Goal: Complete application form

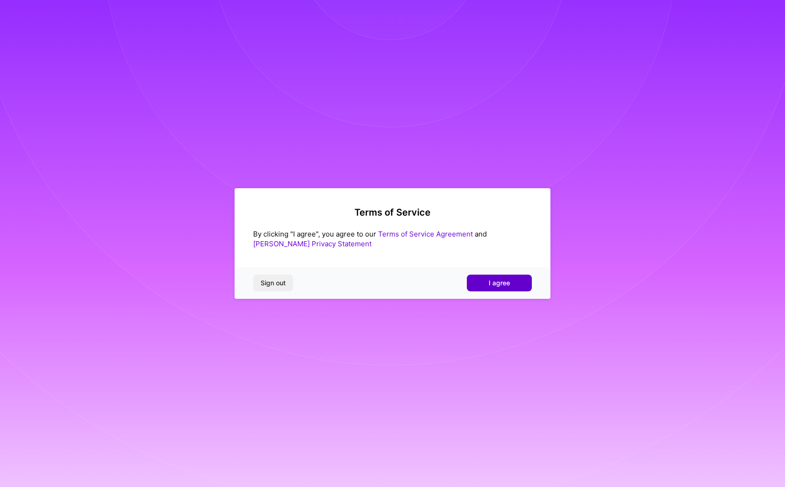
click at [494, 283] on span "I agree" at bounding box center [499, 282] width 21 height 9
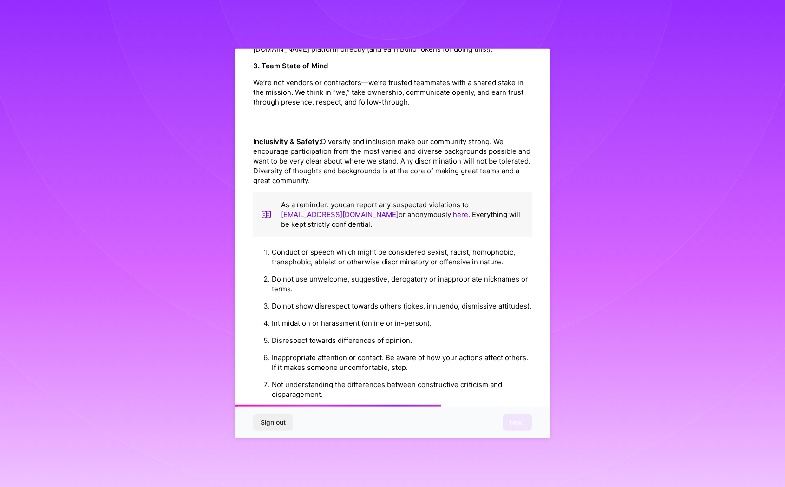
scroll to position [943, 0]
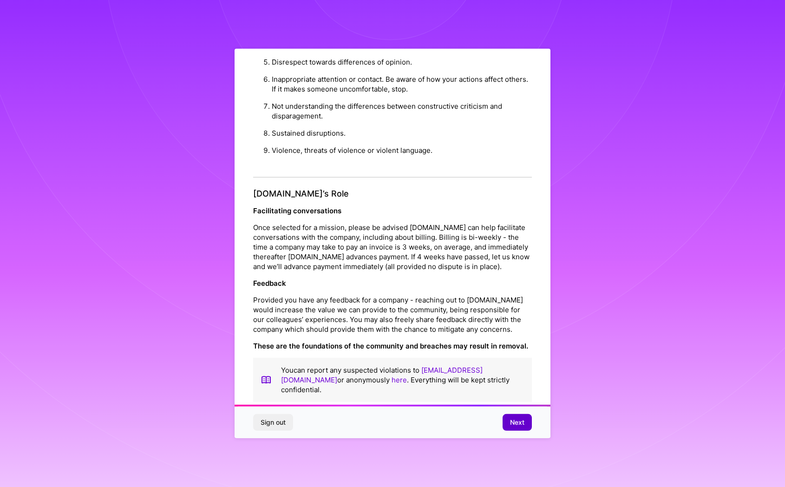
click at [515, 424] on span "Next" at bounding box center [517, 422] width 14 height 9
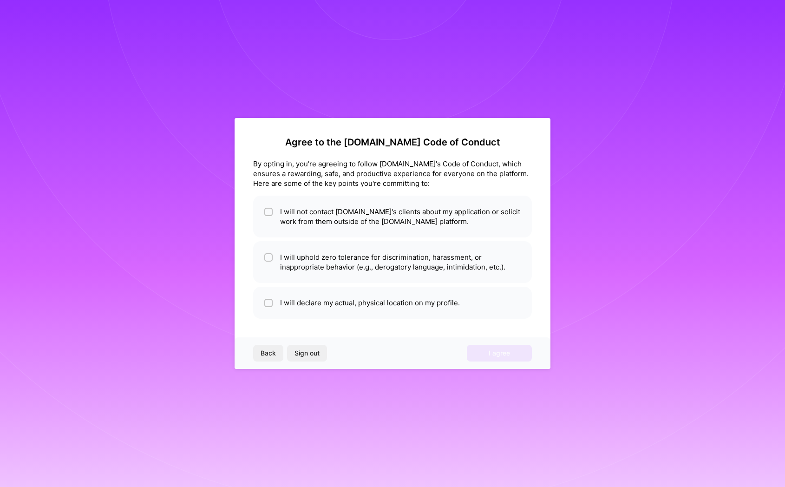
scroll to position [0, 0]
click at [316, 236] on li "I will not contact [DOMAIN_NAME]'s clients about my application or solicit work…" at bounding box center [392, 217] width 279 height 42
checkbox input "true"
click at [319, 256] on li "I will uphold zero tolerance for discrimination, harassment, or inappropriate b…" at bounding box center [392, 262] width 279 height 42
checkbox input "true"
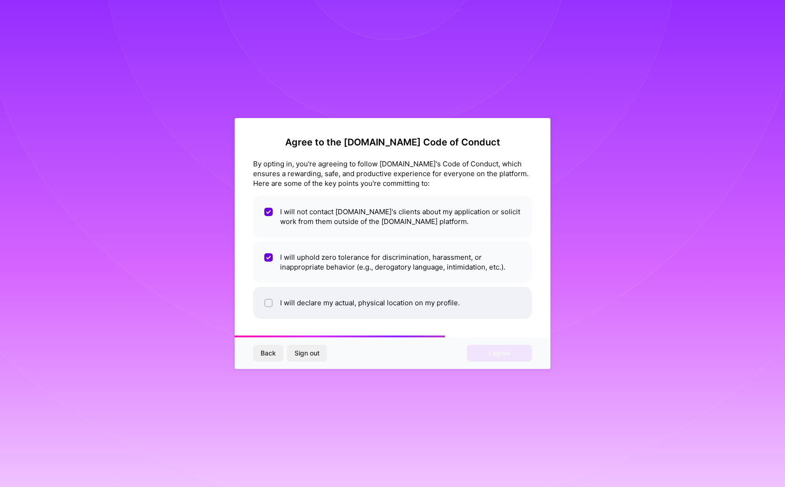
click at [322, 304] on li "I will declare my actual, physical location on my profile." at bounding box center [392, 303] width 279 height 32
checkbox input "true"
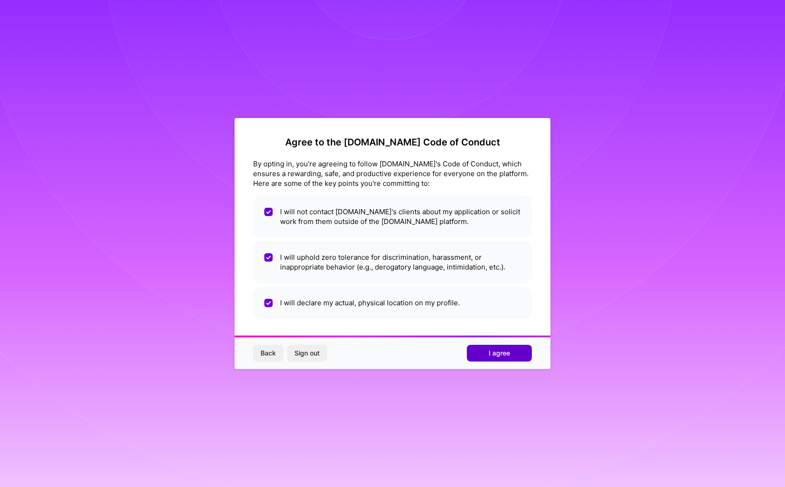
click at [499, 361] on button "I agree" at bounding box center [499, 353] width 65 height 17
